Goal: Information Seeking & Learning: Compare options

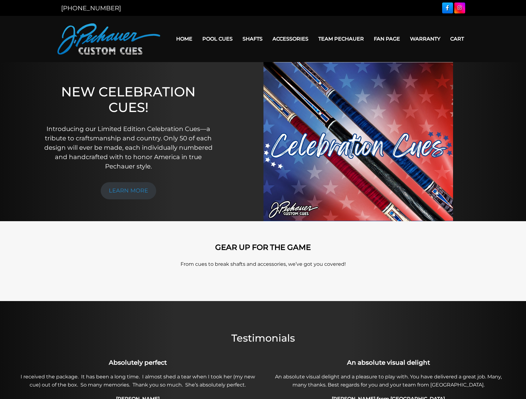
click at [93, 41] on img at bounding box center [108, 38] width 103 height 31
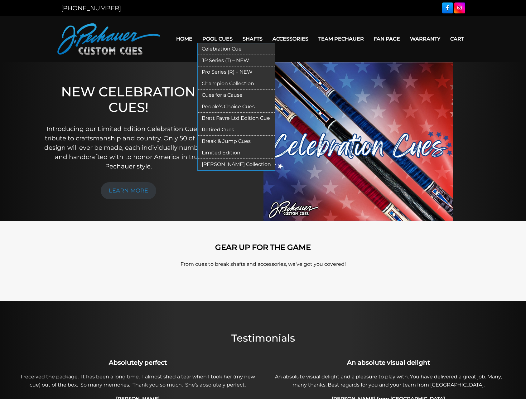
click at [220, 140] on link "Break & Jump Cues" at bounding box center [236, 142] width 77 height 12
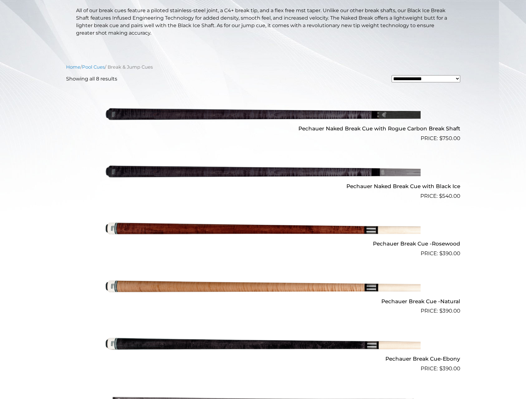
scroll to position [149, 0]
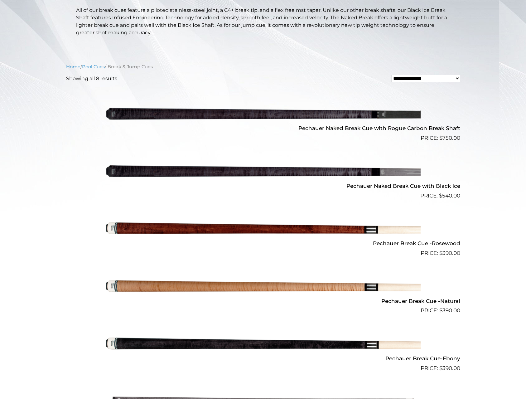
click at [292, 165] on img at bounding box center [263, 171] width 315 height 52
click at [294, 170] on img at bounding box center [263, 171] width 315 height 52
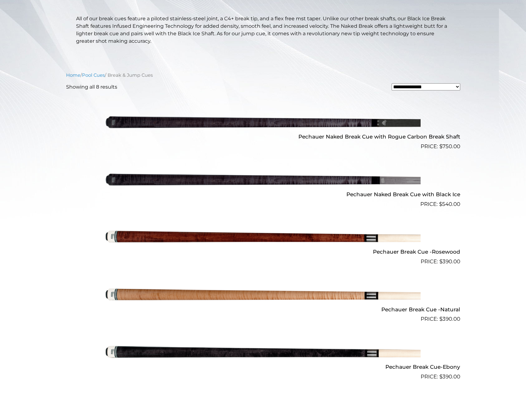
scroll to position [141, 0]
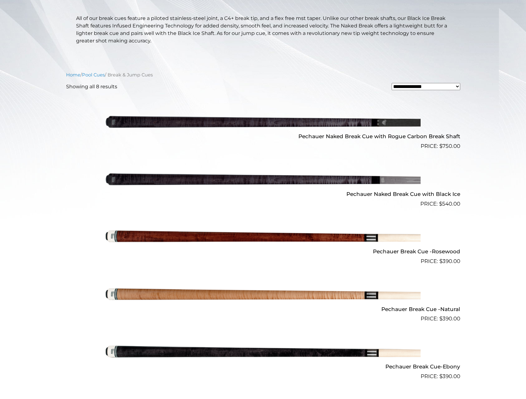
click at [233, 122] on img at bounding box center [263, 121] width 315 height 52
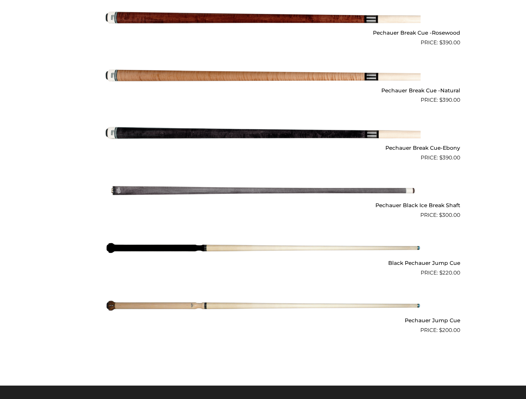
scroll to position [385, 0]
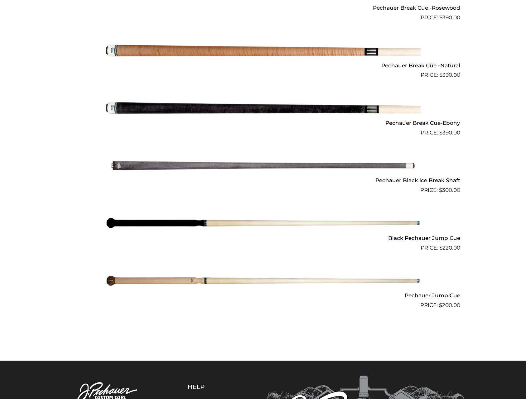
click at [129, 224] on img at bounding box center [263, 223] width 315 height 52
click at [186, 277] on img at bounding box center [263, 280] width 315 height 52
click at [137, 224] on img at bounding box center [263, 223] width 315 height 52
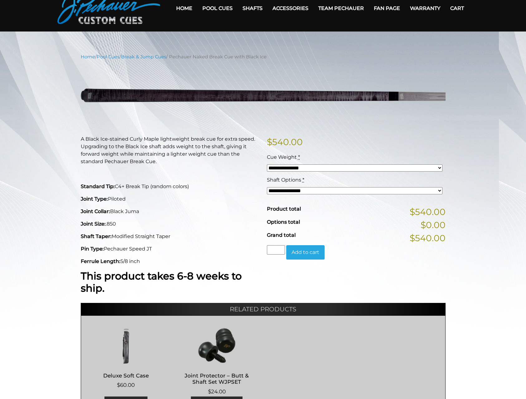
scroll to position [31, 0]
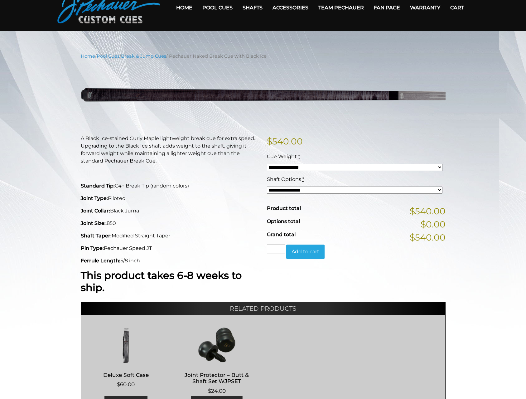
click at [282, 170] on select "**********" at bounding box center [355, 167] width 176 height 7
click at [253, 158] on p "A Black Ice-stained Curly Maple lightweight break cue for extra speed. Upgradin…" at bounding box center [170, 150] width 179 height 30
click at [282, 188] on select "**********" at bounding box center [355, 189] width 176 height 7
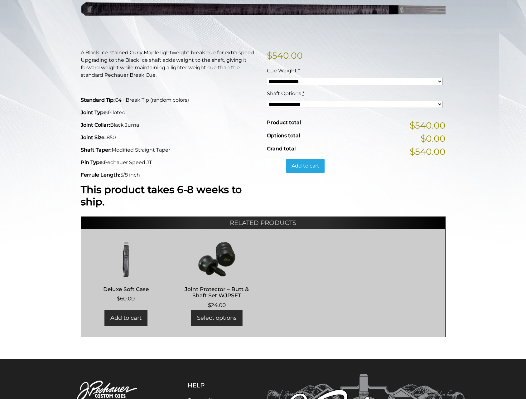
scroll to position [0, 0]
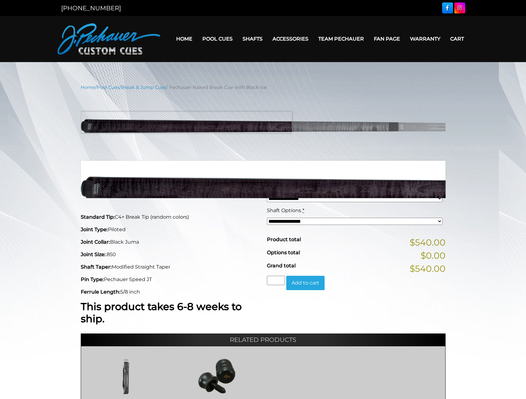
click at [162, 122] on img at bounding box center [263, 125] width 365 height 61
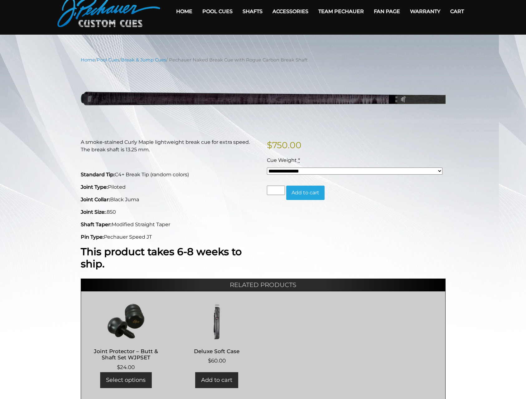
scroll to position [31, 0]
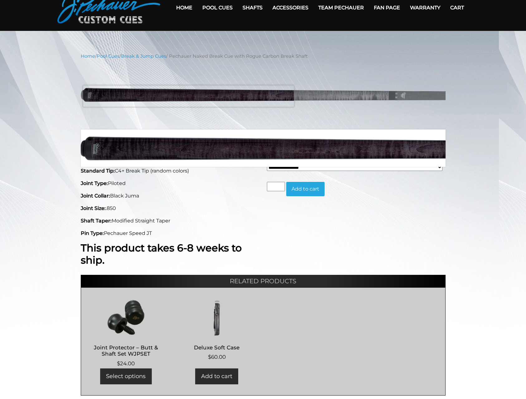
drag, startPoint x: 130, startPoint y: 95, endPoint x: 271, endPoint y: 92, distance: 141.0
click at [229, 95] on img at bounding box center [263, 94] width 365 height 61
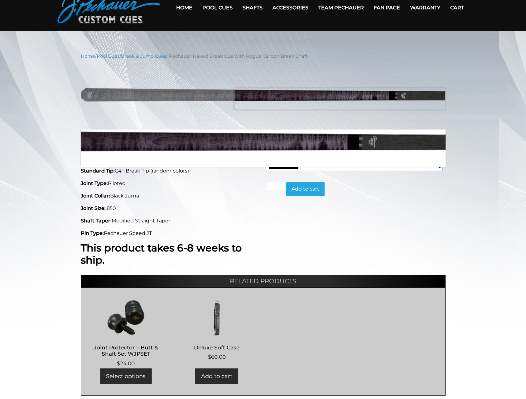
drag, startPoint x: 436, startPoint y: 99, endPoint x: 382, endPoint y: 94, distance: 54.2
click at [382, 94] on img at bounding box center [263, 94] width 365 height 61
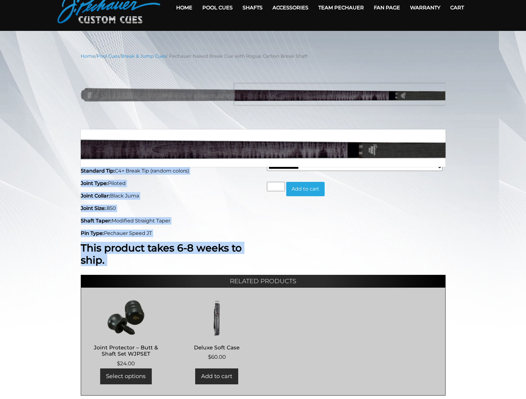
drag, startPoint x: 453, startPoint y: 110, endPoint x: 375, endPoint y: 92, distance: 80.1
click at [375, 92] on div "**********" at bounding box center [263, 224] width 526 height 343
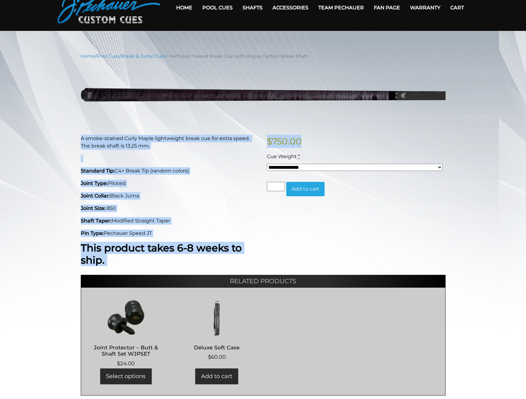
click at [63, 177] on div "**********" at bounding box center [263, 224] width 526 height 343
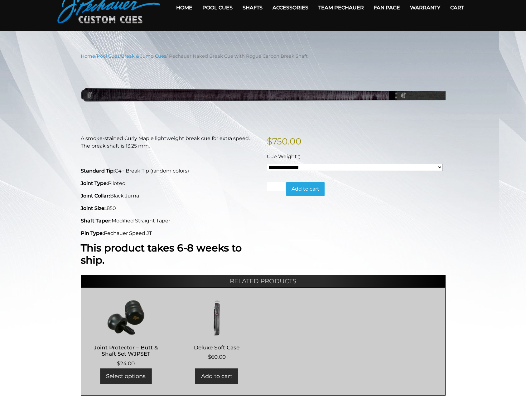
scroll to position [0, 0]
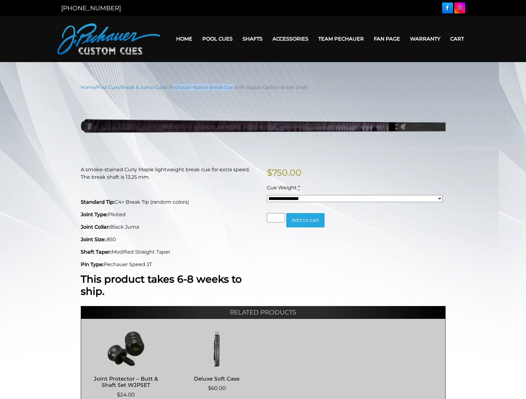
drag, startPoint x: 174, startPoint y: 88, endPoint x: 238, endPoint y: 87, distance: 63.6
click at [237, 87] on nav "Home / Pool Cues / Break & Jump Cues / Pechauer Naked Break Cue with Rogue Carb…" at bounding box center [263, 87] width 365 height 7
copy nav "Pechauer Naked Break Cue"
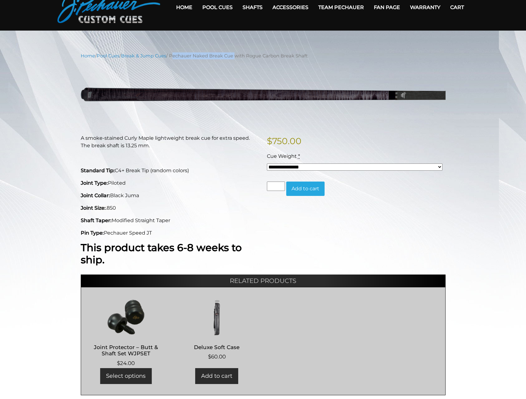
scroll to position [31, 0]
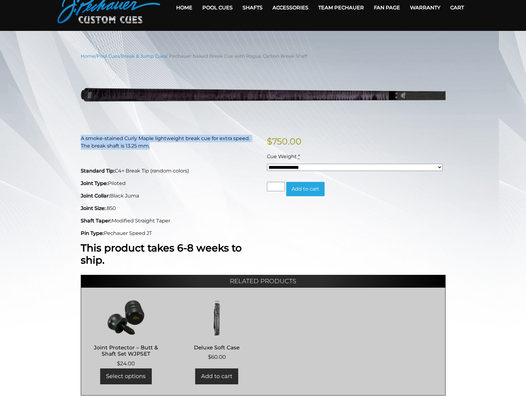
drag, startPoint x: 118, startPoint y: 145, endPoint x: 77, endPoint y: 142, distance: 41.9
click at [77, 142] on div "A smoke-stained Curly Maple lightweight break cue for extra speed. The break sh…" at bounding box center [170, 202] width 186 height 134
copy p "A smoke-stained Curly Maple lightweight break cue for extra speed. The break sh…"
drag, startPoint x: 158, startPoint y: 234, endPoint x: 76, endPoint y: 168, distance: 104.9
click at [76, 168] on main "**********" at bounding box center [263, 224] width 374 height 343
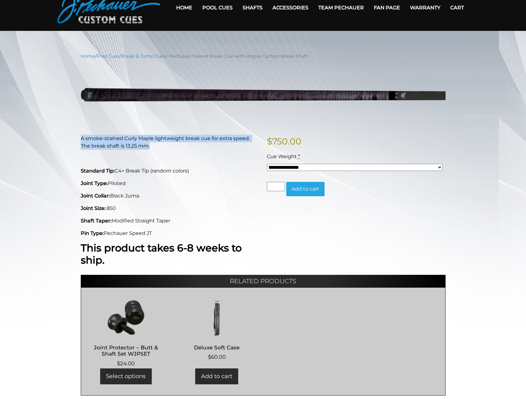
copy div "Standard Tip: C4+ Break Tip (random colors) Joint Type: Piloted Joint Collar: B…"
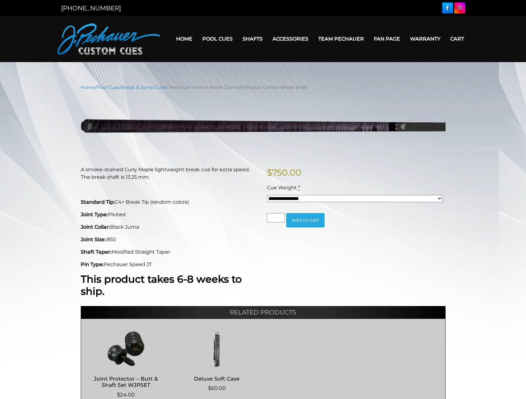
drag, startPoint x: 91, startPoint y: 77, endPoint x: 88, endPoint y: 72, distance: 5.5
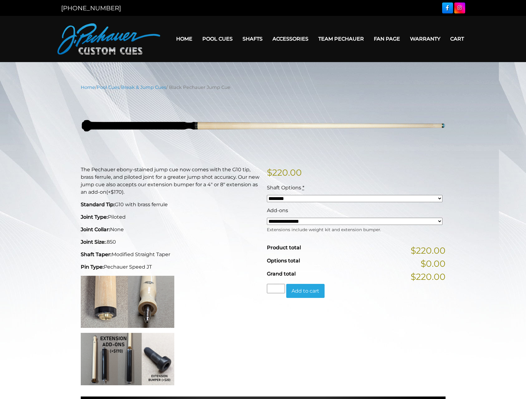
drag, startPoint x: 189, startPoint y: 88, endPoint x: 234, endPoint y: 87, distance: 45.5
click at [234, 87] on nav "Home / Pool Cues / Break & Jump Cues / Black Pechauer Jump Cue" at bounding box center [263, 87] width 365 height 7
copy nav "Pechauer Jump Cue"
click at [94, 172] on p "The Pechauer ebony-stained jump cue now comes with the G10 tip, brass ferrule, …" at bounding box center [170, 181] width 179 height 30
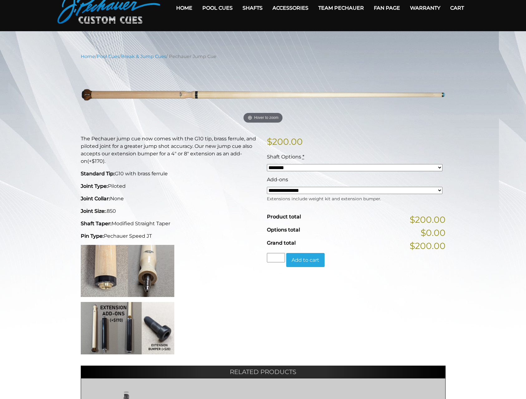
scroll to position [31, 0]
drag, startPoint x: 80, startPoint y: 138, endPoint x: 159, endPoint y: 231, distance: 122.3
click at [159, 231] on div "The Pechauer jump cue now comes with the G10 tip, brass ferrule, and piloted jo…" at bounding box center [170, 247] width 186 height 224
copy div "The Pechauer jump cue now comes with the G10 tip, brass ferrule, and piloted jo…"
drag, startPoint x: 33, startPoint y: 168, endPoint x: 37, endPoint y: 168, distance: 3.4
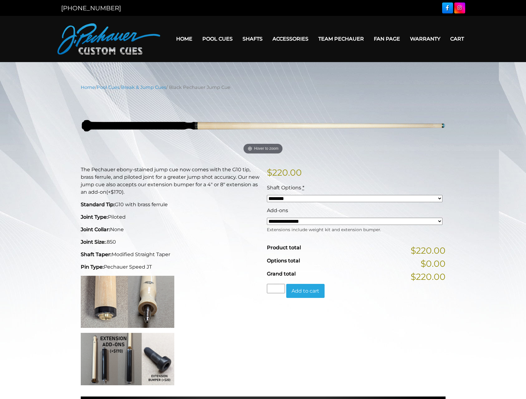
click at [278, 219] on select "**********" at bounding box center [355, 221] width 176 height 7
drag, startPoint x: 278, startPoint y: 219, endPoint x: 280, endPoint y: 211, distance: 7.4
click at [278, 219] on select "**********" at bounding box center [355, 221] width 176 height 7
click at [281, 200] on select "******** ******** ********" at bounding box center [355, 198] width 176 height 7
drag, startPoint x: 281, startPoint y: 200, endPoint x: 269, endPoint y: 199, distance: 12.2
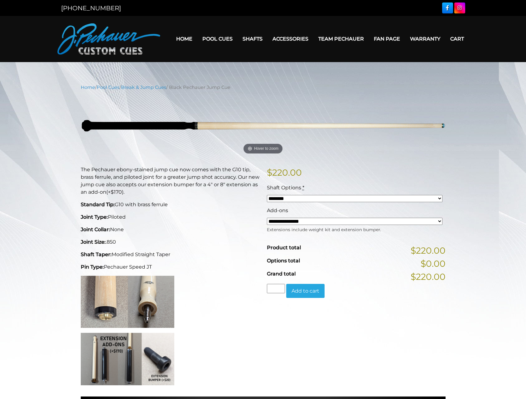
click at [281, 200] on select "******** ******** ********" at bounding box center [355, 198] width 176 height 7
click at [247, 200] on div "The Pechauer ebony-stained jump cue now comes with the G10 tip, brass ferrule, …" at bounding box center [170, 278] width 186 height 224
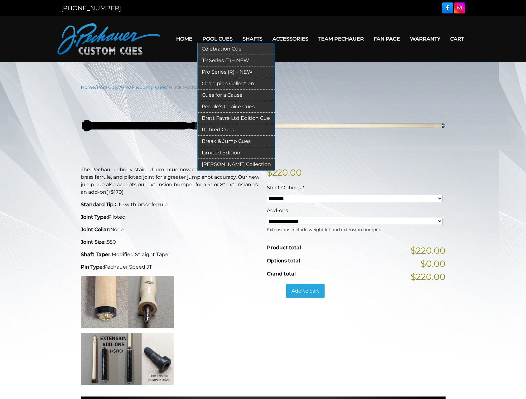
click at [219, 74] on link "Pro Series (R) – NEW" at bounding box center [236, 72] width 77 height 12
click at [215, 130] on link "Retired Cues" at bounding box center [236, 130] width 77 height 12
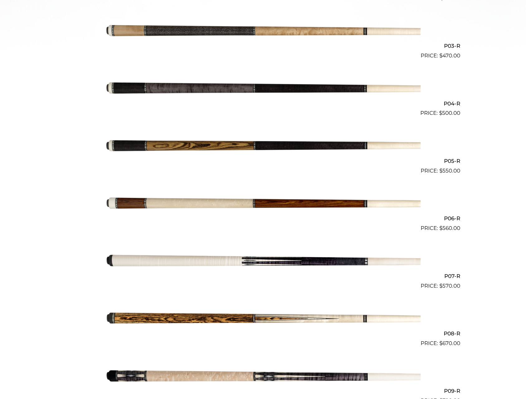
scroll to position [312, 0]
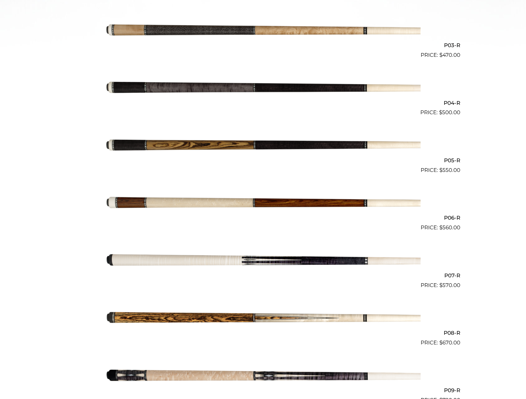
click at [233, 255] on img at bounding box center [263, 260] width 315 height 52
click at [223, 208] on img at bounding box center [263, 203] width 315 height 52
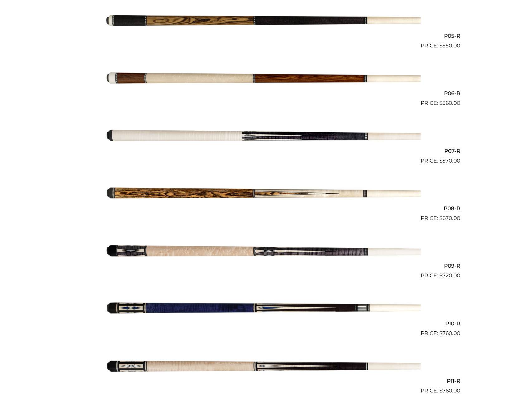
scroll to position [437, 0]
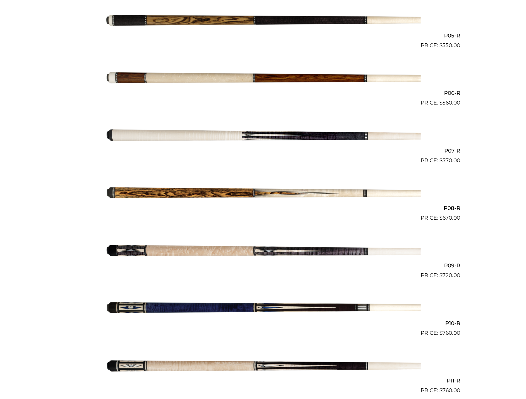
click at [138, 188] on img at bounding box center [263, 193] width 315 height 52
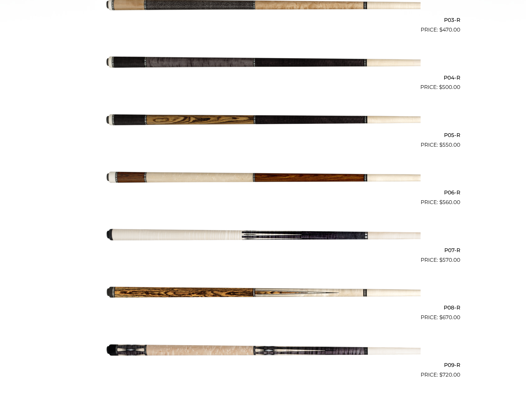
scroll to position [338, 0]
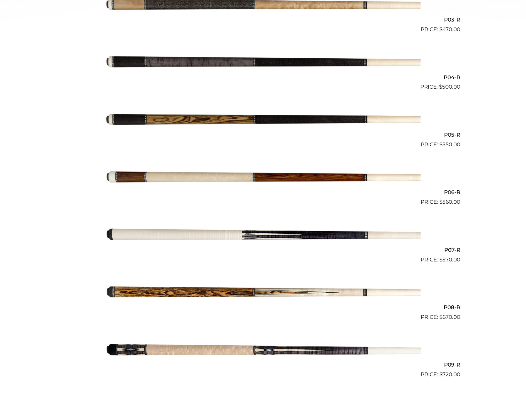
click at [451, 248] on h2 "P07-R" at bounding box center [263, 250] width 394 height 12
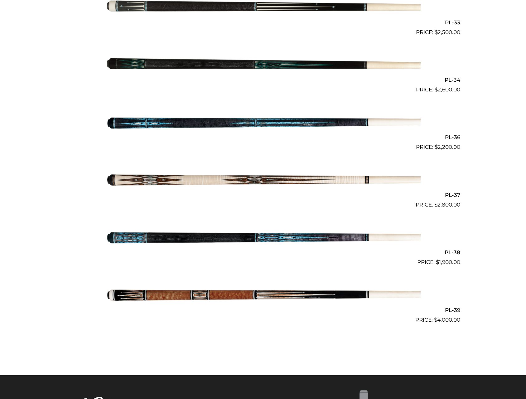
scroll to position [1600, 0]
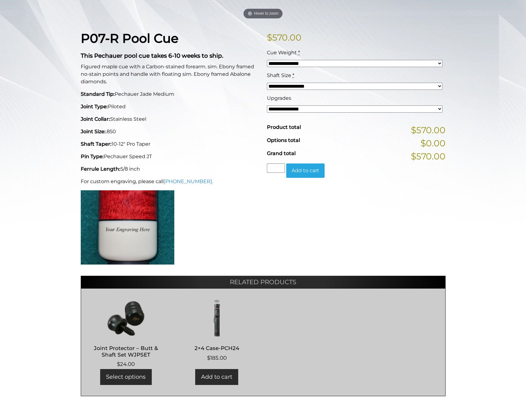
scroll to position [135, 0]
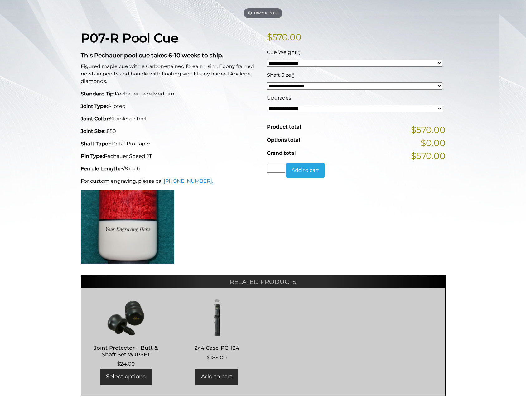
click at [288, 108] on select "**********" at bounding box center [355, 108] width 176 height 7
click at [286, 108] on select "**********" at bounding box center [355, 108] width 176 height 7
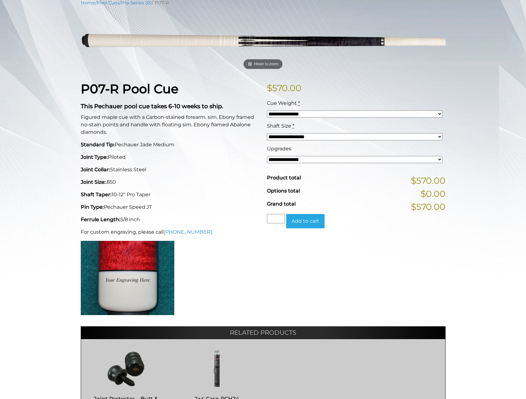
scroll to position [0, 0]
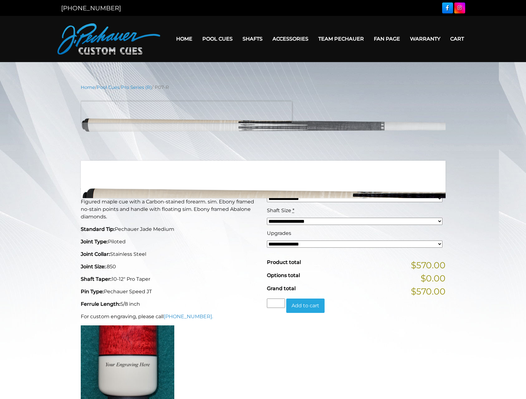
drag, startPoint x: 131, startPoint y: 113, endPoint x: 132, endPoint y: 110, distance: 3.5
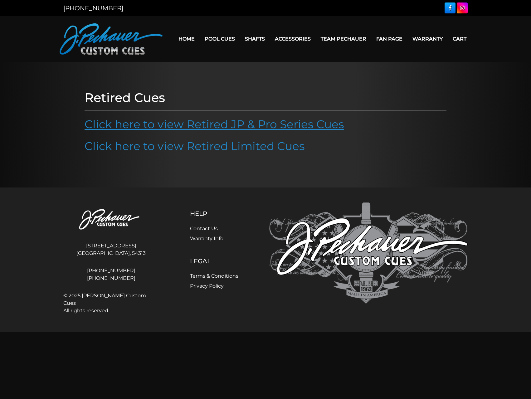
click at [106, 122] on link "Click here to view Retired JP & Pro Series Cues" at bounding box center [213, 124] width 259 height 14
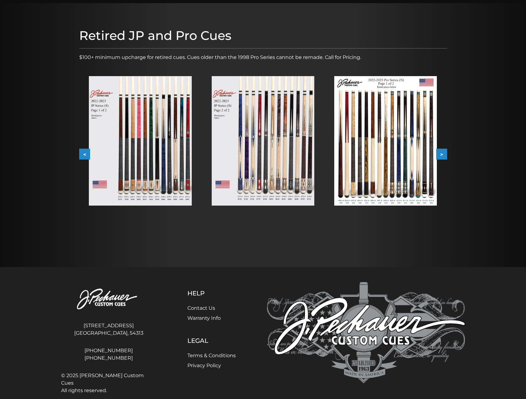
scroll to position [62, 0]
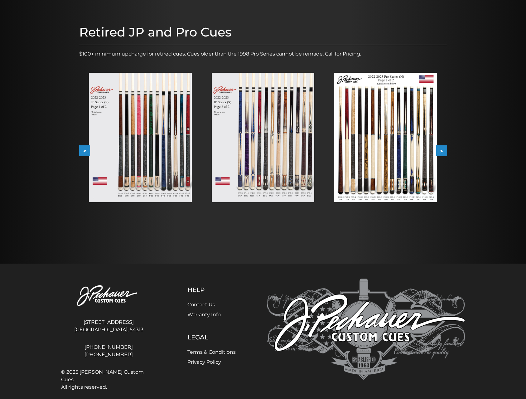
click at [445, 149] on button ">" at bounding box center [441, 150] width 11 height 11
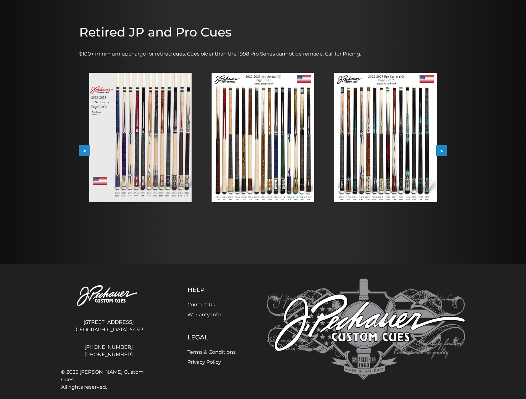
click at [445, 149] on button ">" at bounding box center [441, 150] width 11 height 11
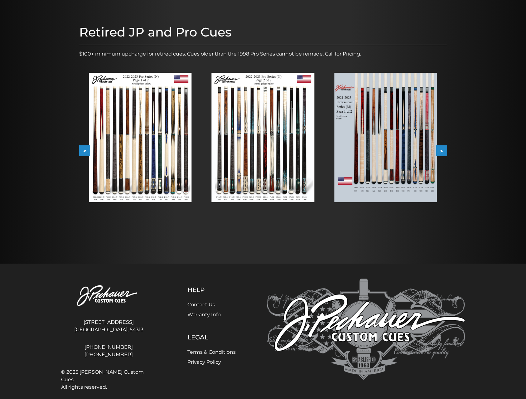
click at [445, 149] on button ">" at bounding box center [441, 150] width 11 height 11
